Goal: Find specific page/section: Find specific page/section

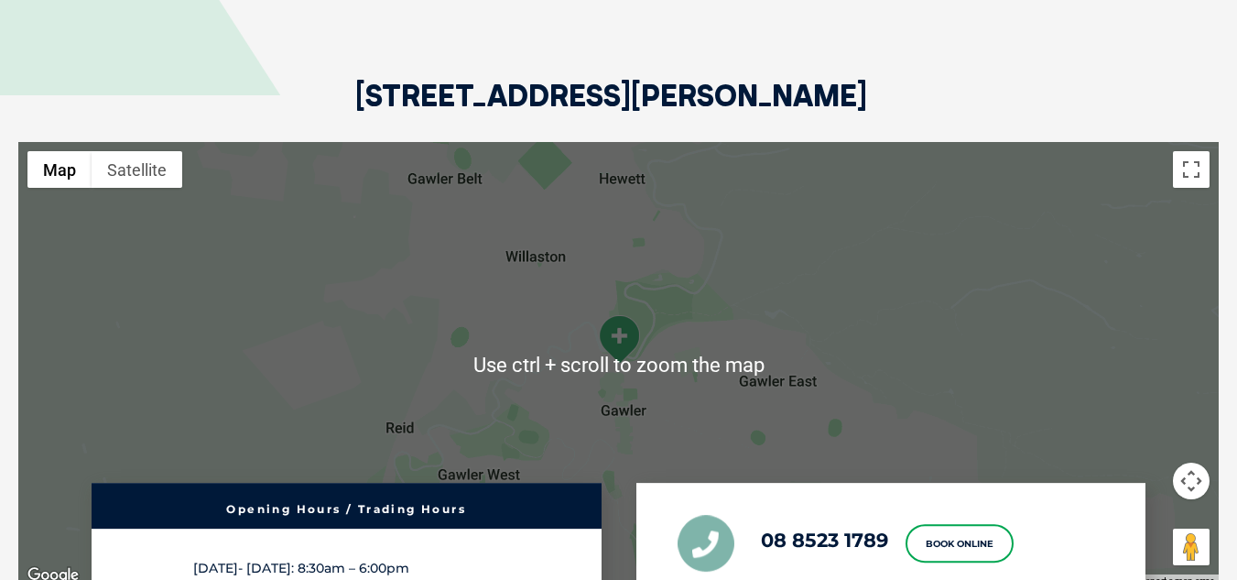
scroll to position [3755, 0]
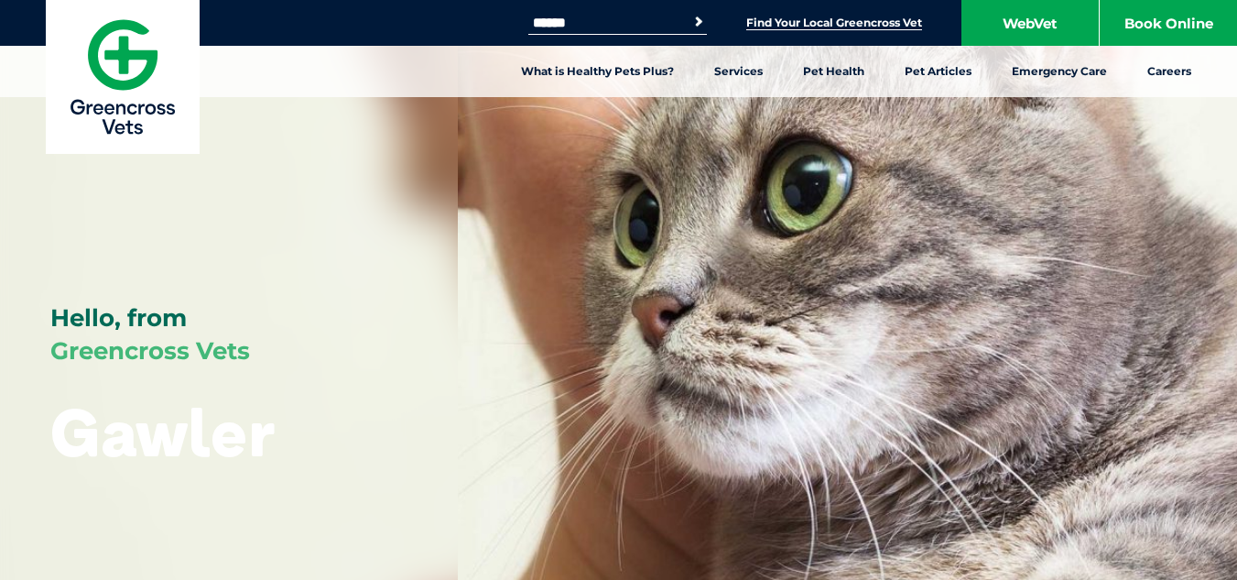
click at [775, 26] on link "Find Your Local Greencross Vet" at bounding box center [834, 23] width 176 height 15
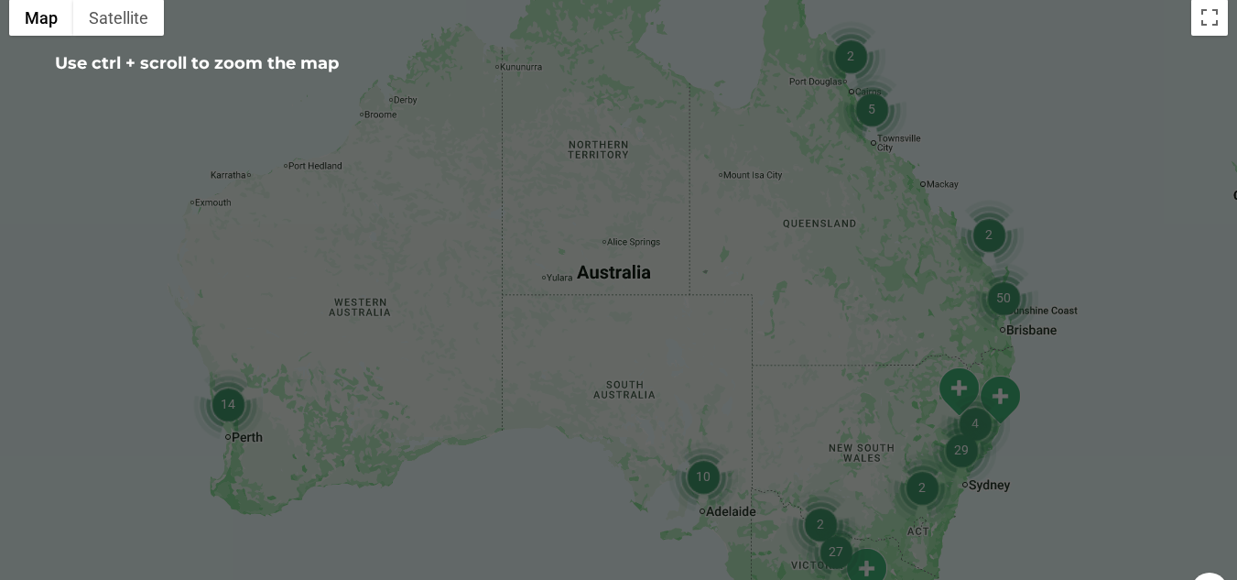
scroll to position [641, 0]
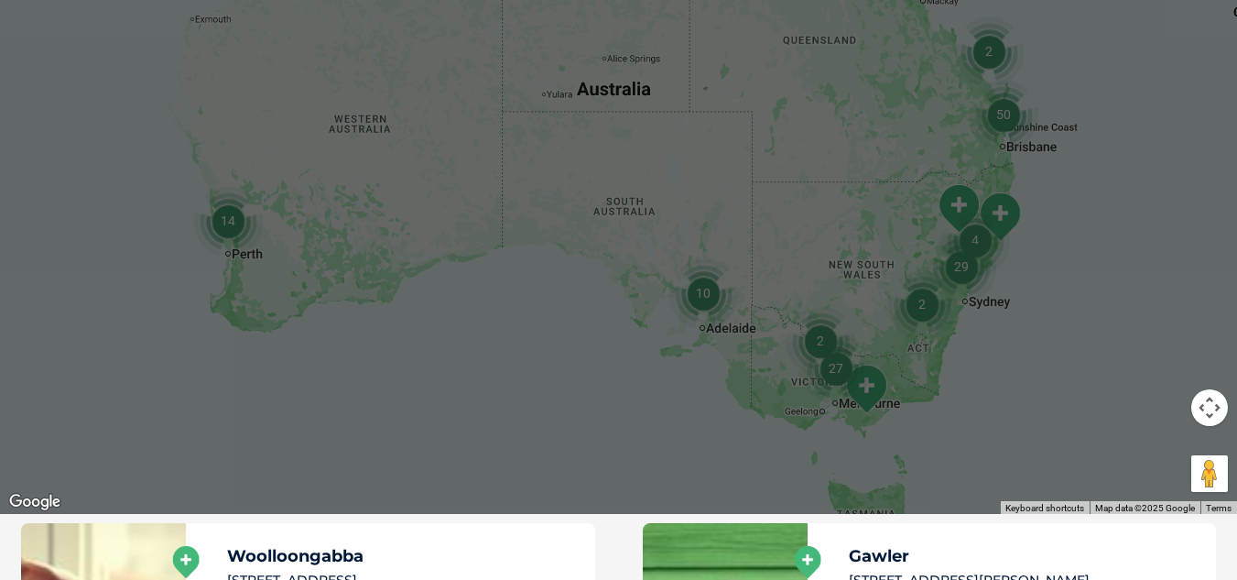
click at [700, 299] on img "10" at bounding box center [704, 293] width 70 height 70
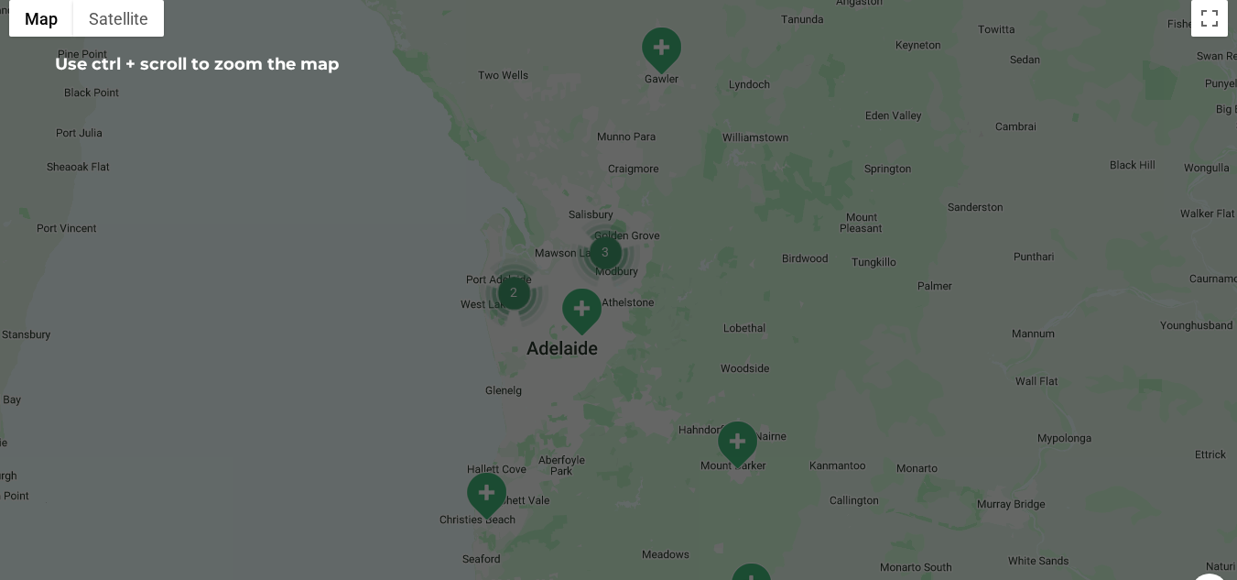
scroll to position [366, 0]
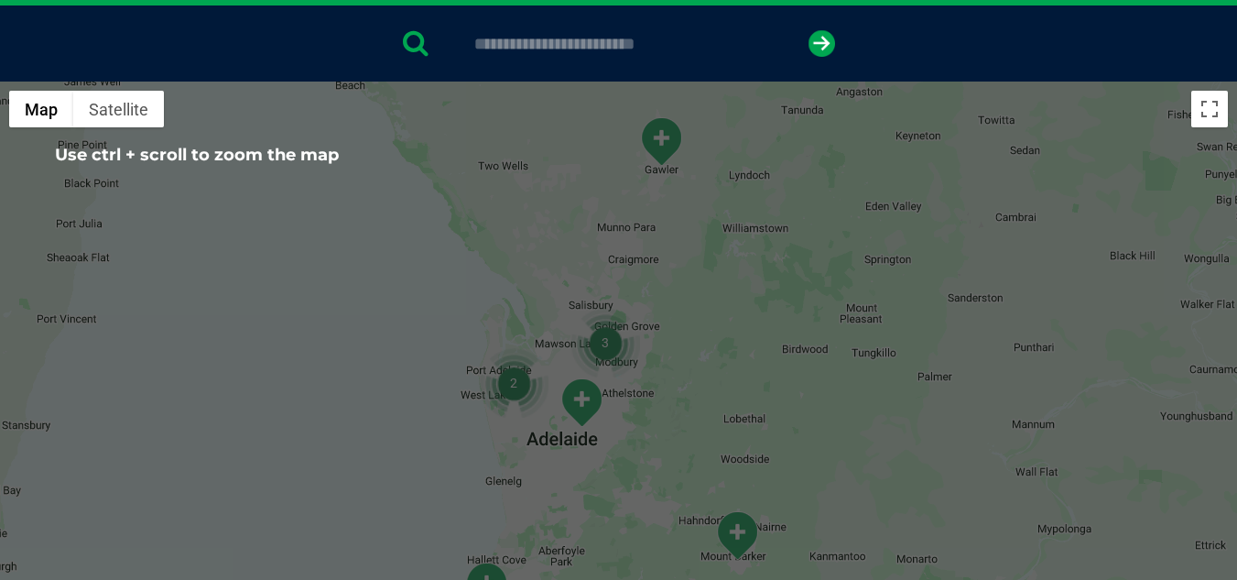
click at [660, 156] on img "Gawler" at bounding box center [661, 141] width 46 height 50
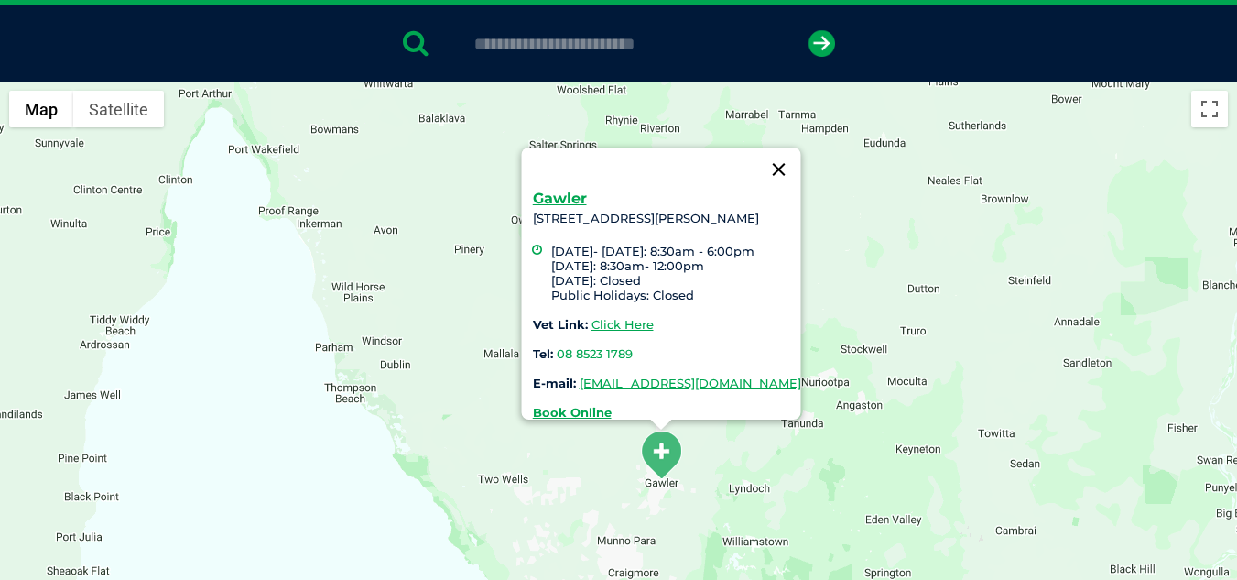
click at [800, 158] on button "Close" at bounding box center [778, 169] width 44 height 44
